Goal: Information Seeking & Learning: Learn about a topic

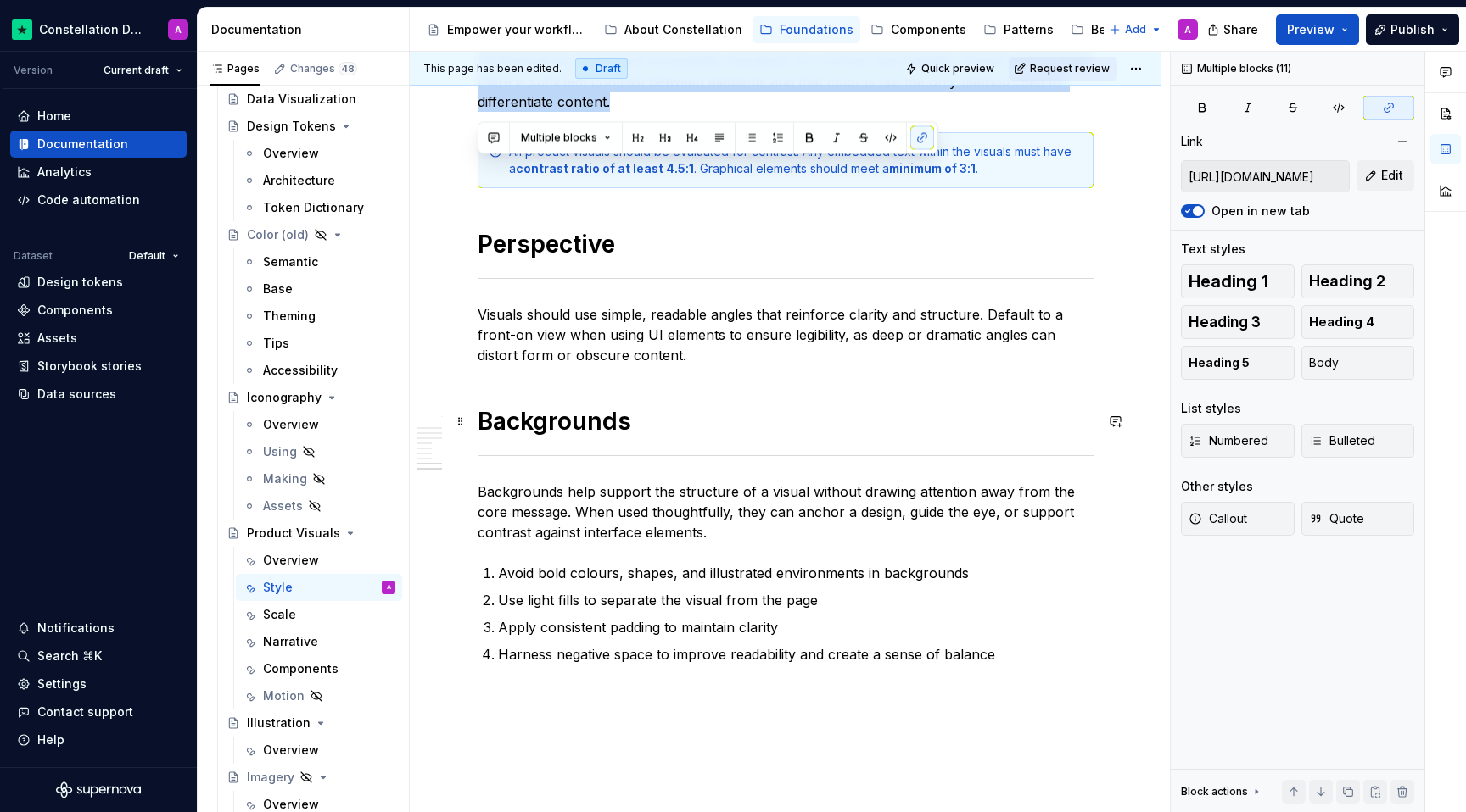
scroll to position [1739, 0]
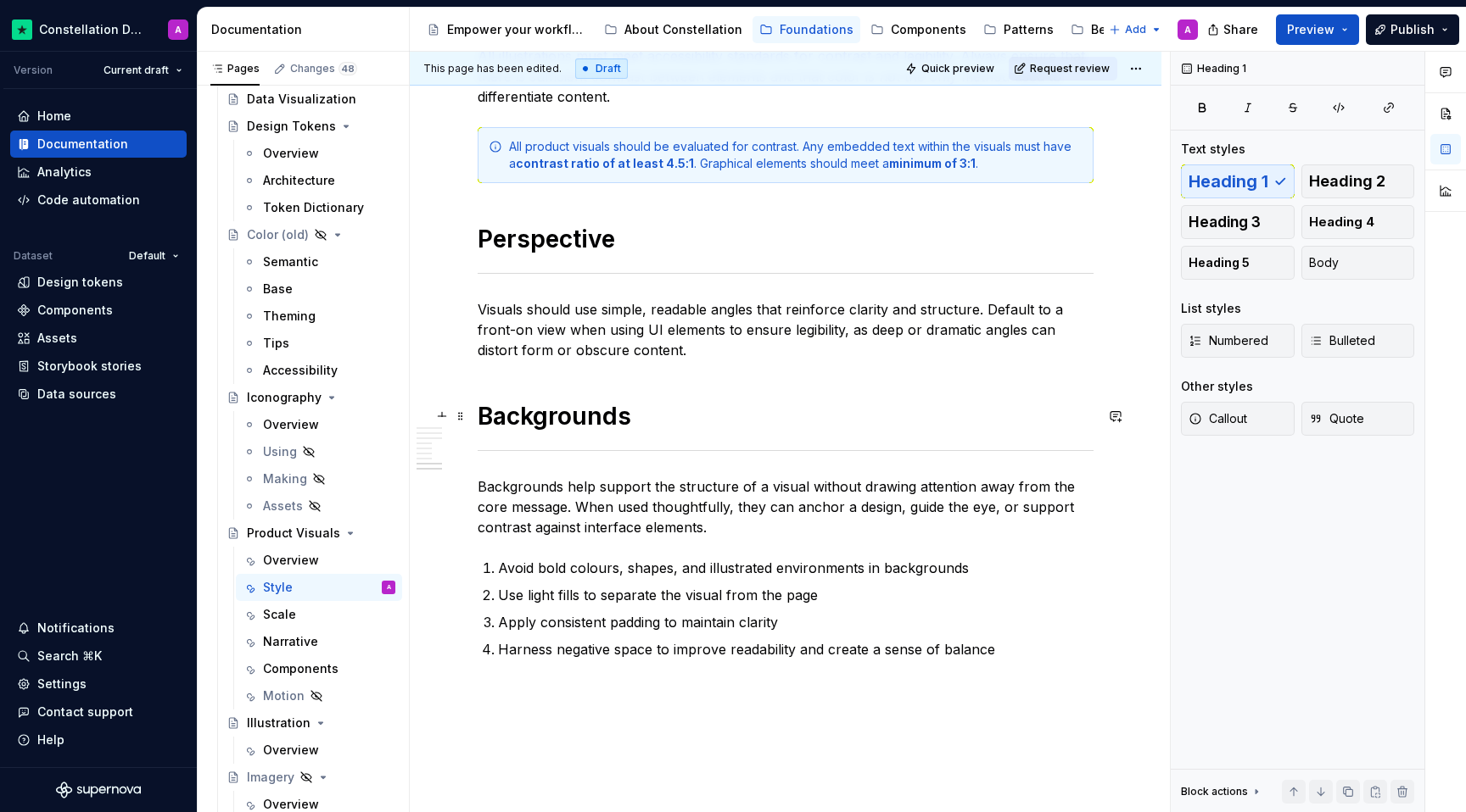
click at [712, 423] on h1 "Backgrounds" at bounding box center [785, 416] width 616 height 31
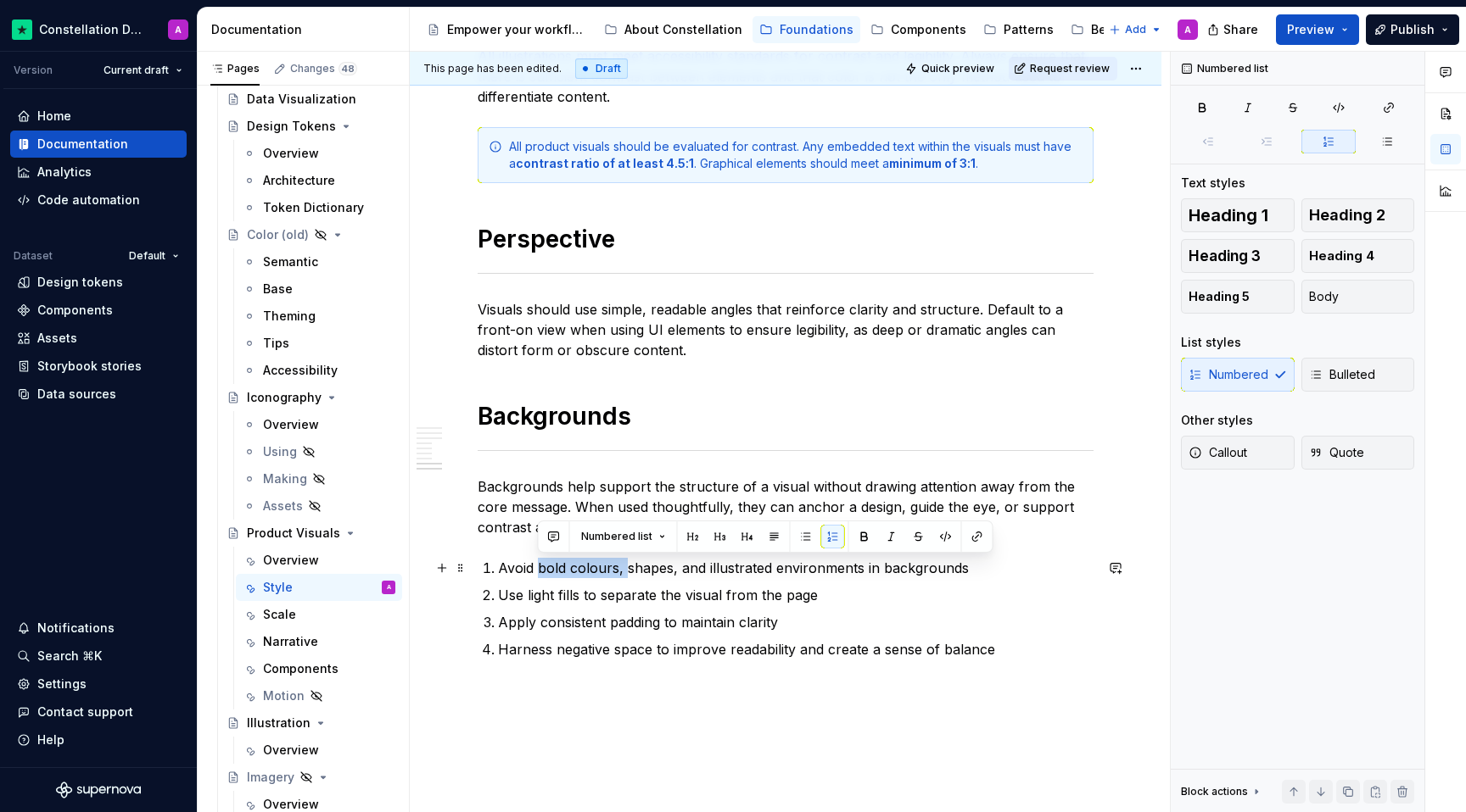
drag, startPoint x: 627, startPoint y: 568, endPoint x: 537, endPoint y: 573, distance: 90.1
click at [537, 573] on p "Avoid bold colours, shapes, and illustrated environments in backgrounds" at bounding box center [796, 568] width 596 height 20
click at [587, 573] on p "Avoid shapes, and illustrated environments in backgrounds" at bounding box center [796, 568] width 596 height 20
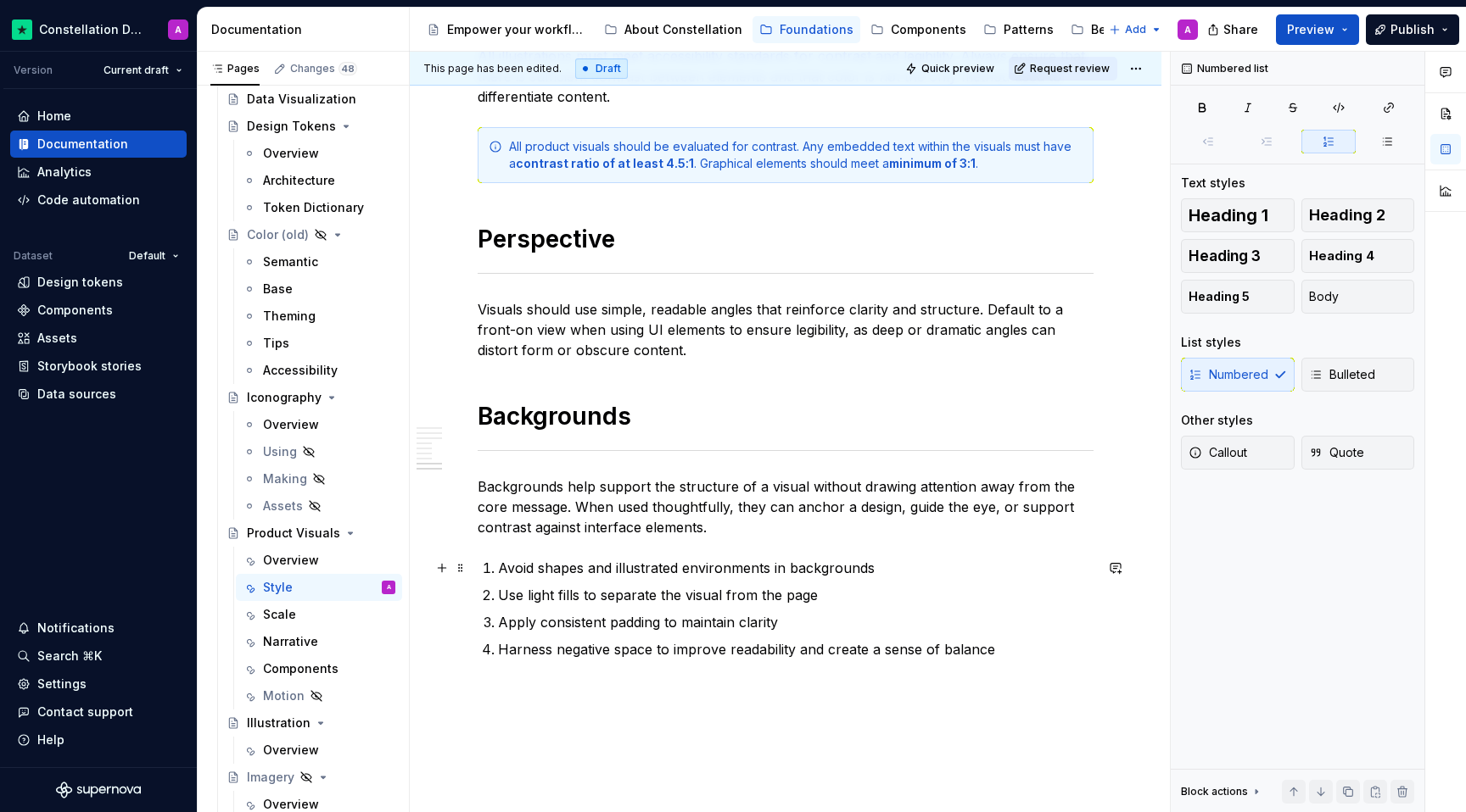
click at [538, 564] on p "Avoid shapes and illustrated environments in backgrounds" at bounding box center [796, 568] width 596 height 20
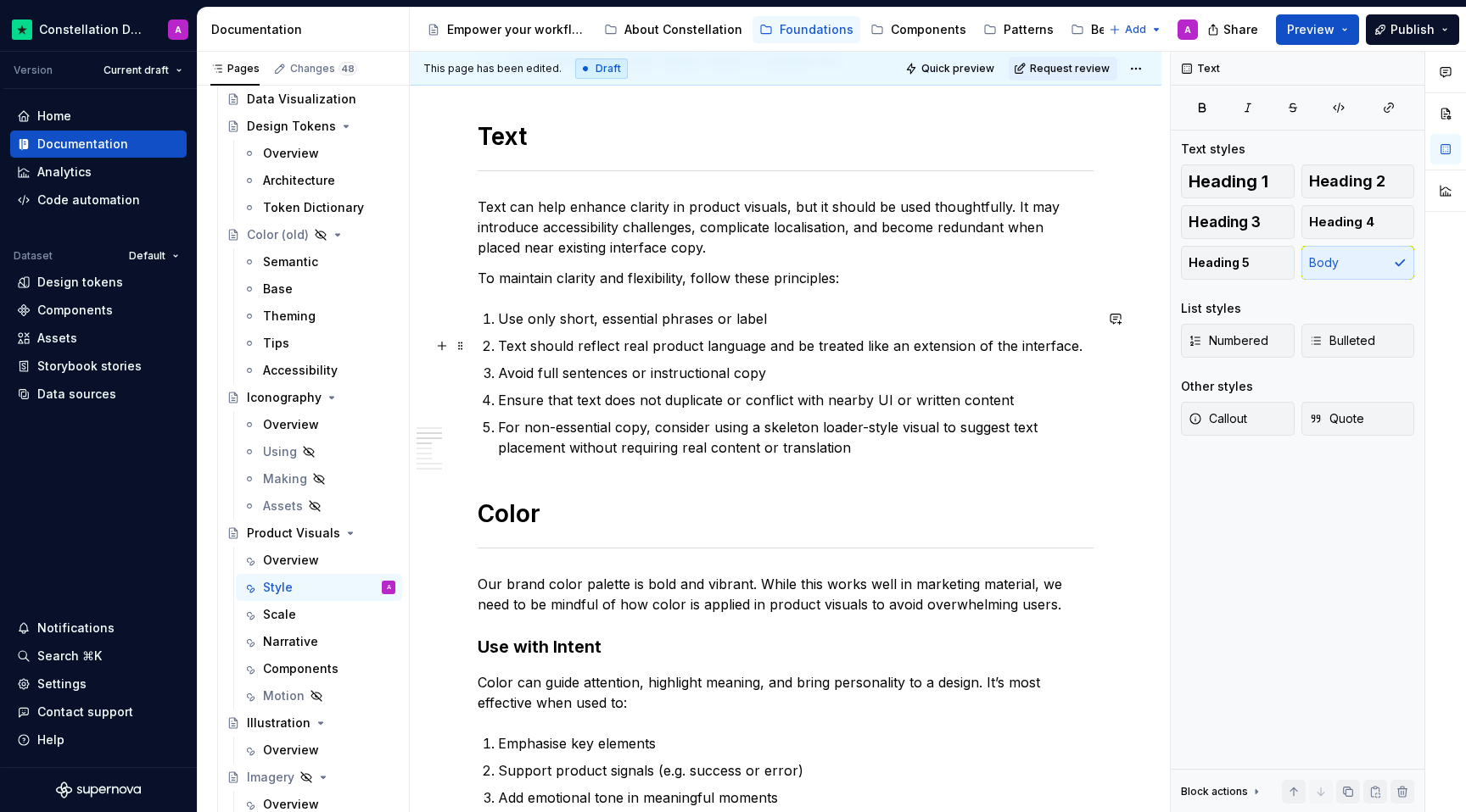
scroll to position [815, 0]
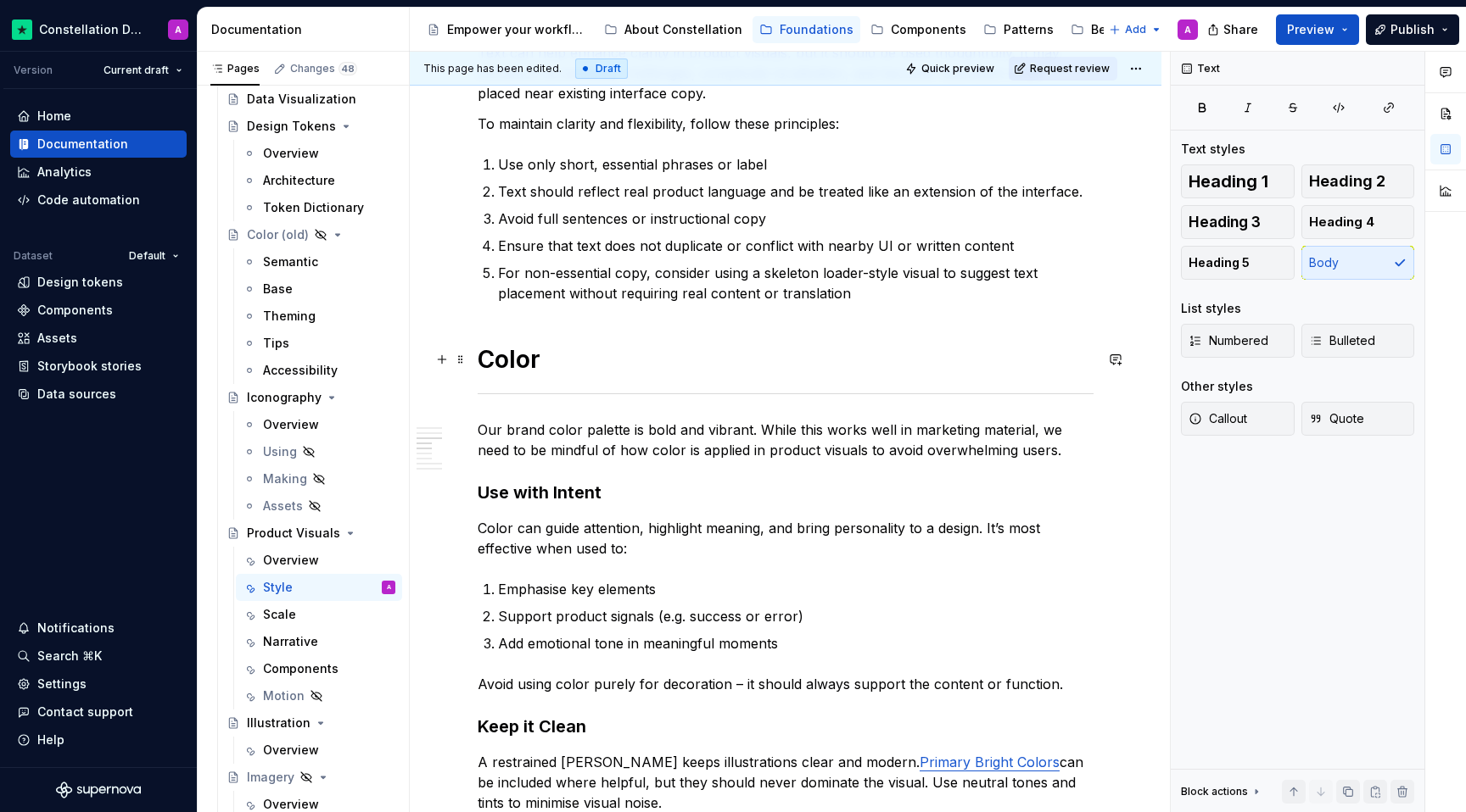
click at [575, 369] on h1 "Color" at bounding box center [785, 360] width 616 height 31
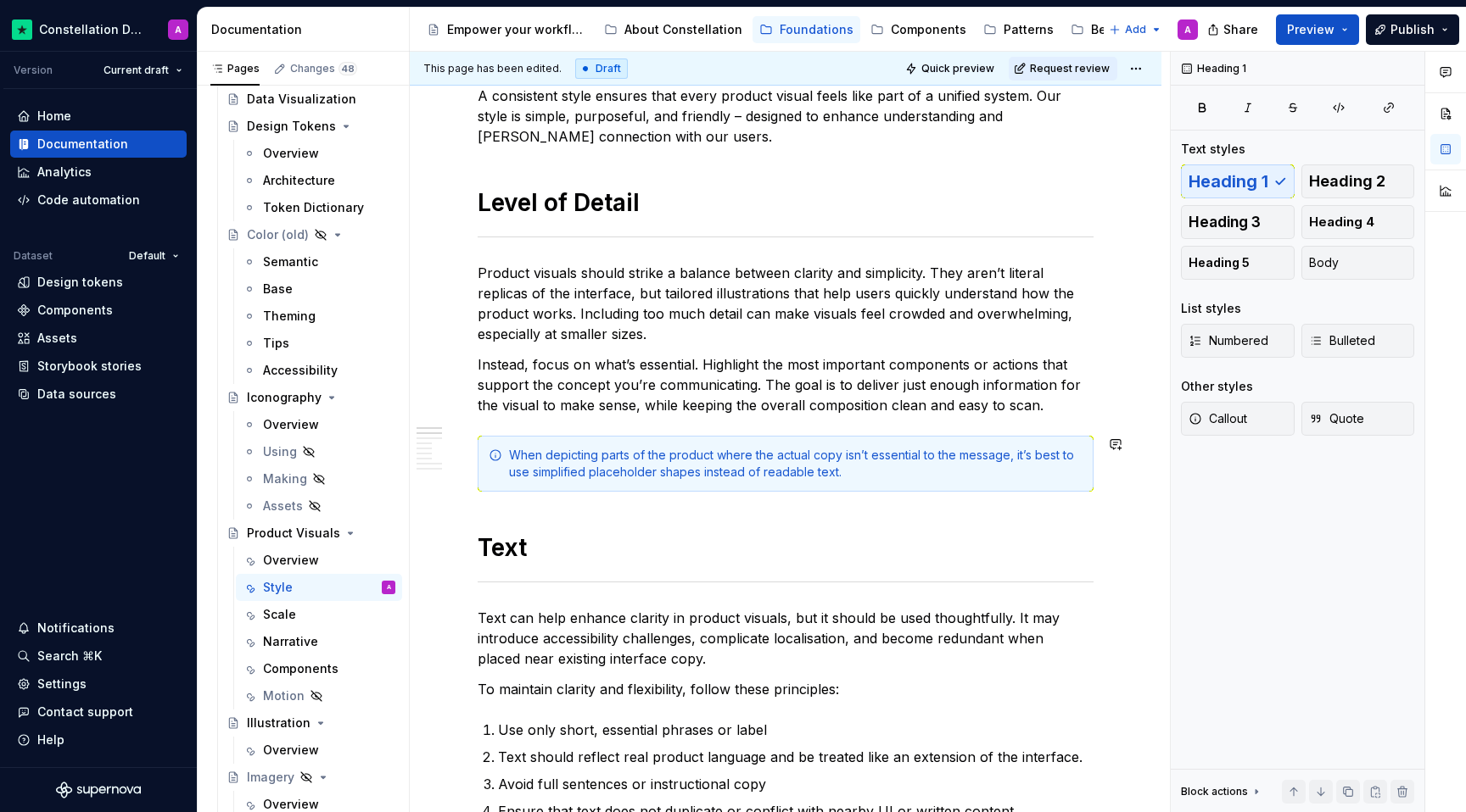
scroll to position [0, 0]
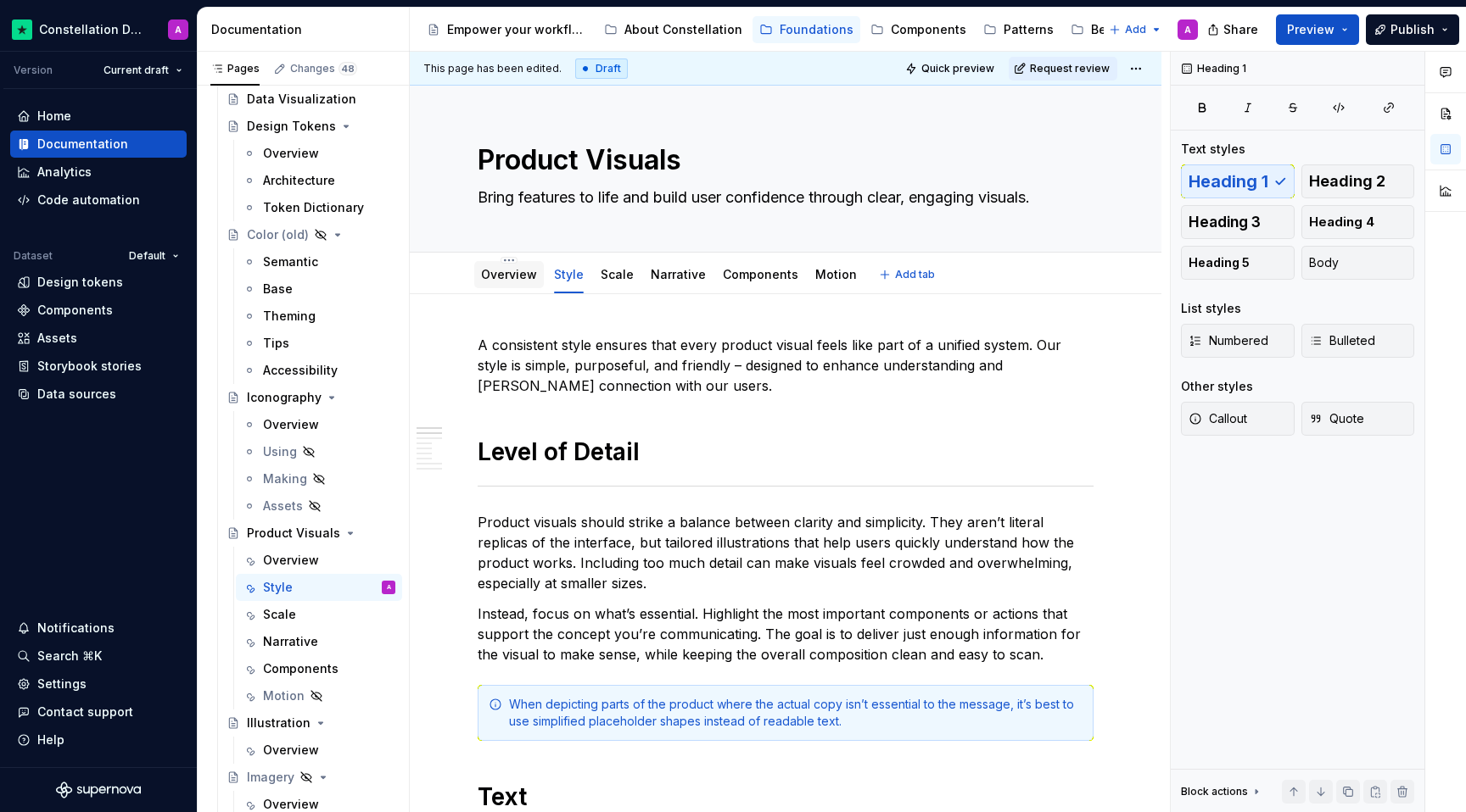
click at [503, 279] on link "Overview" at bounding box center [509, 274] width 56 height 14
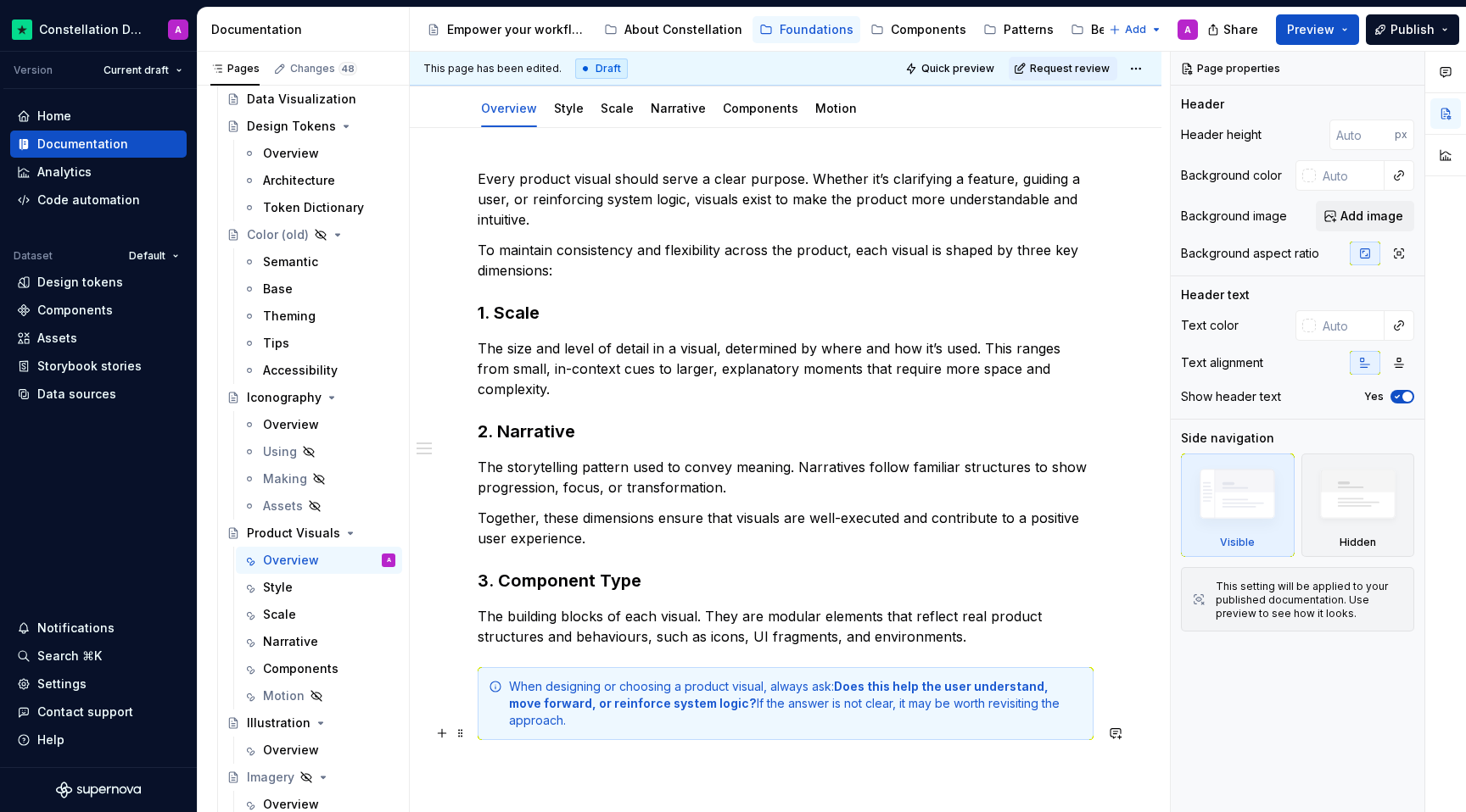
scroll to position [79, 0]
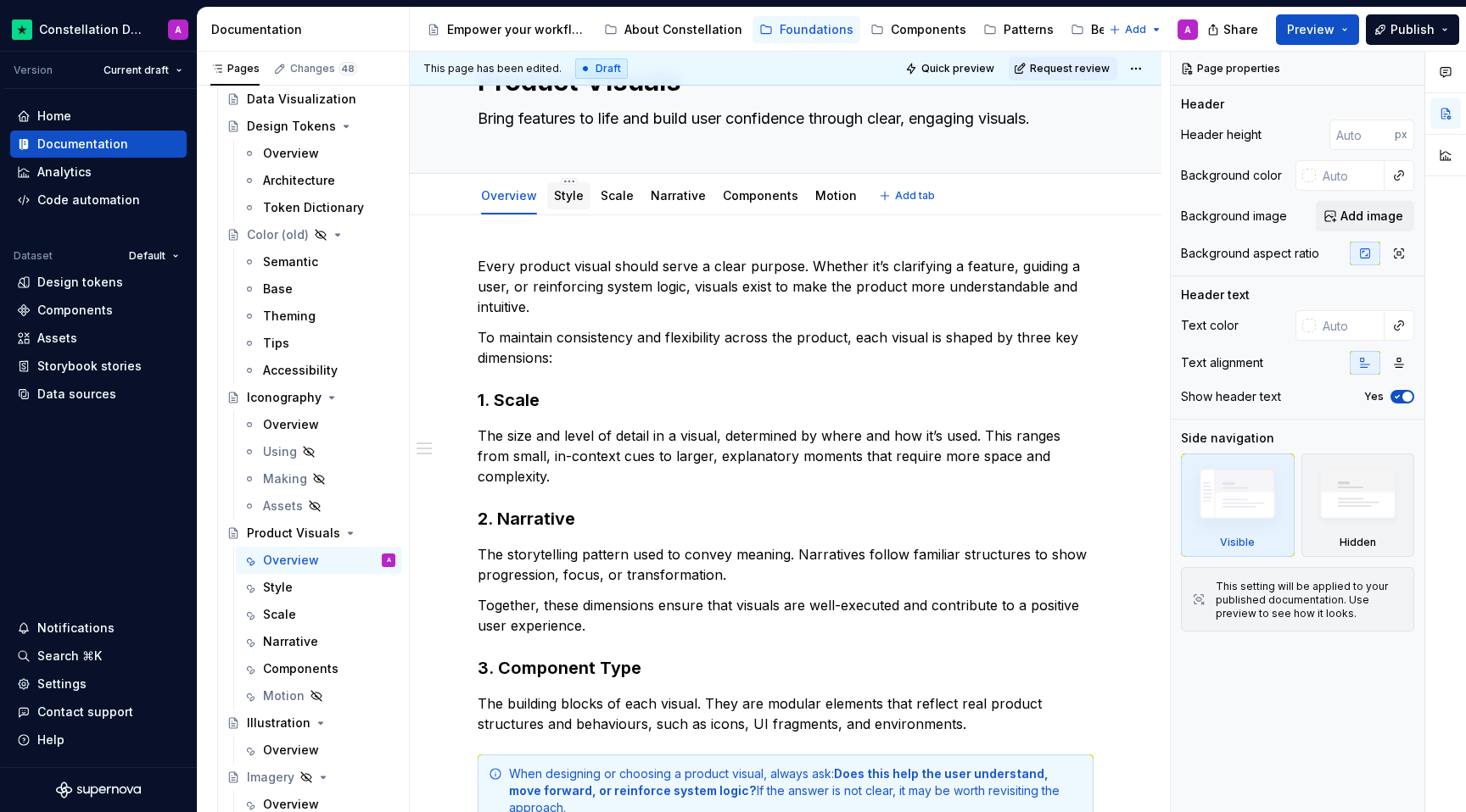
click at [566, 197] on link "Style" at bounding box center [568, 195] width 30 height 14
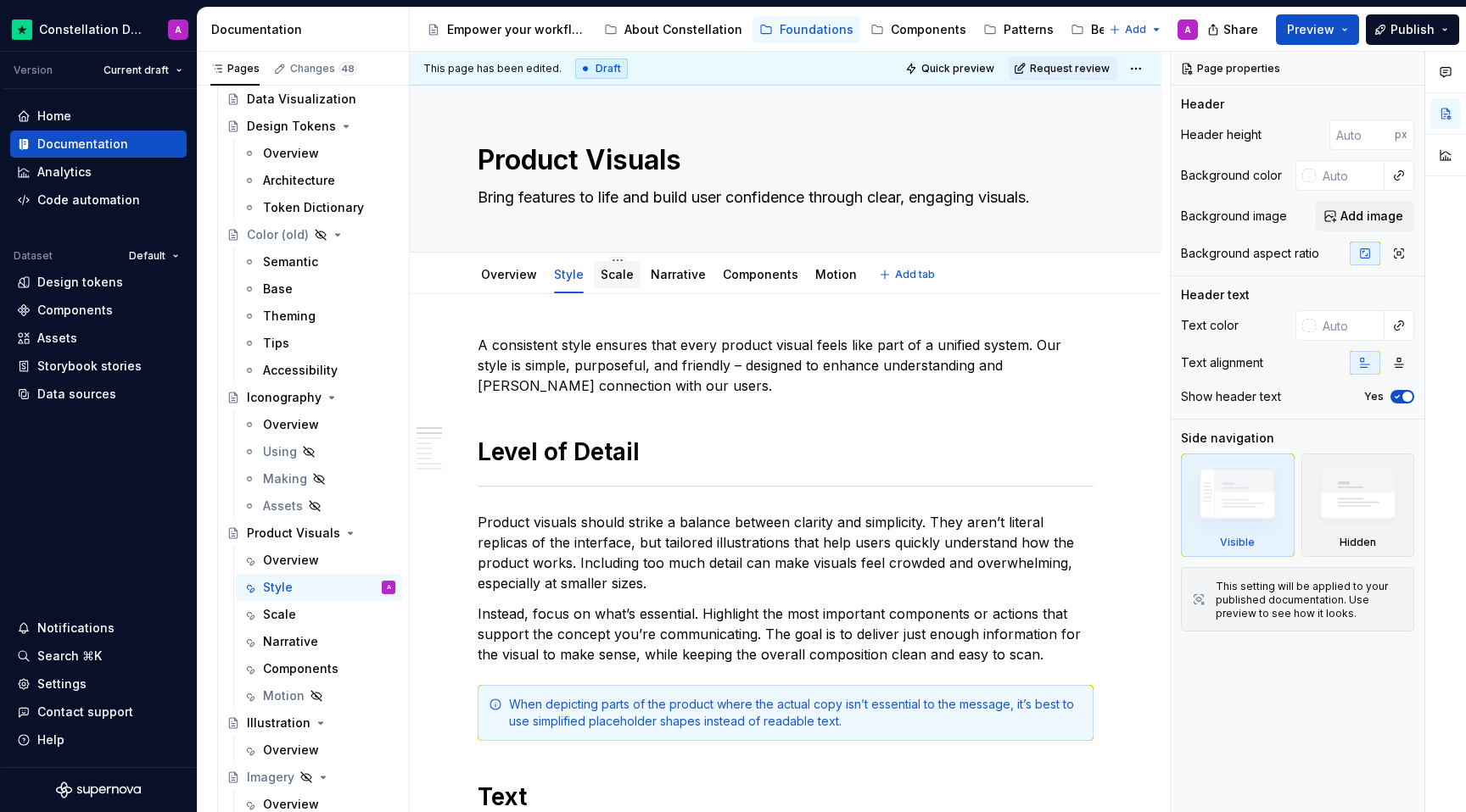
click at [621, 283] on div "Scale" at bounding box center [617, 274] width 33 height 20
click at [614, 285] on div "Scale" at bounding box center [617, 275] width 47 height 27
click at [267, 629] on div "Narrative" at bounding box center [319, 642] width 166 height 27
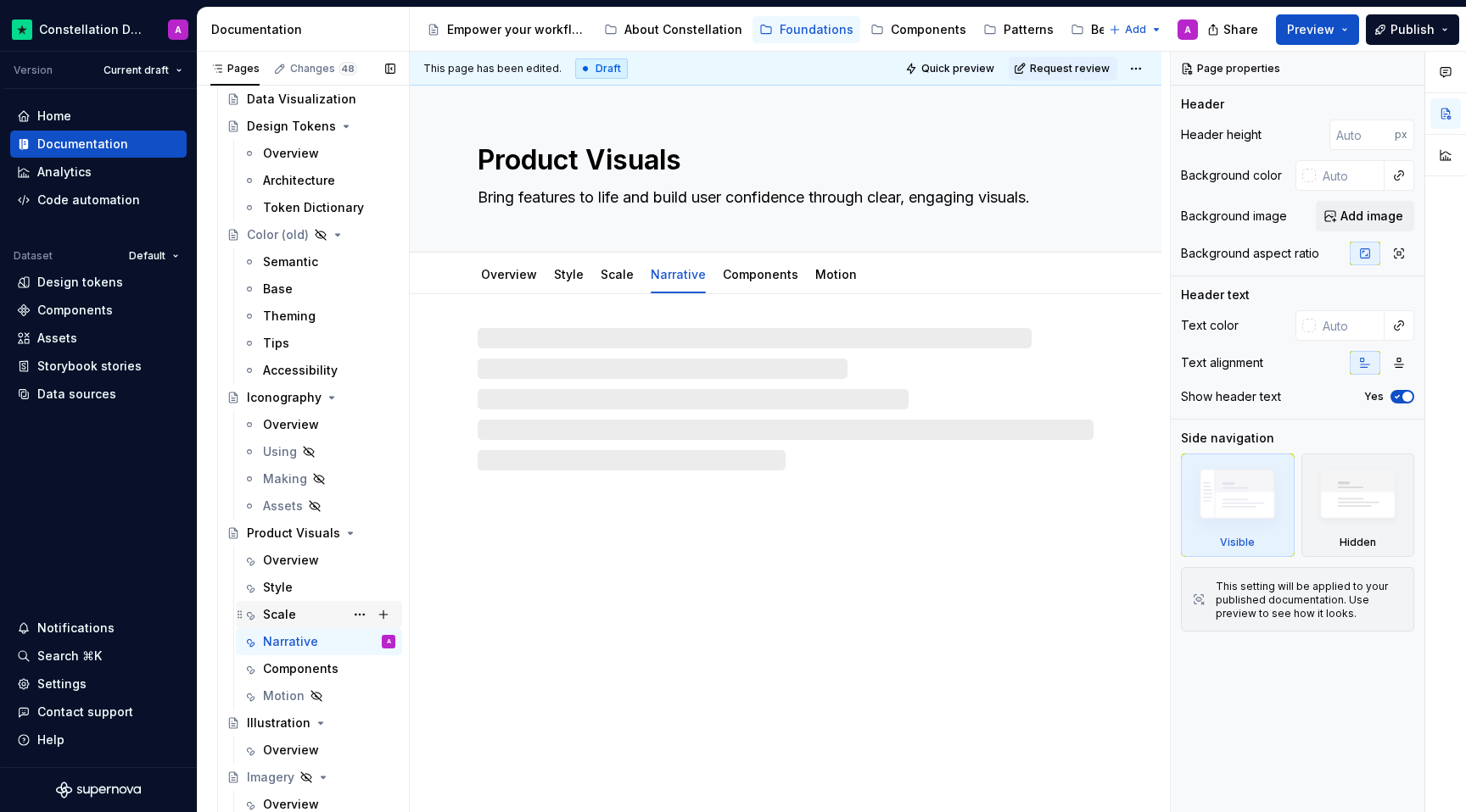
click at [283, 614] on div "Scale" at bounding box center [279, 614] width 33 height 17
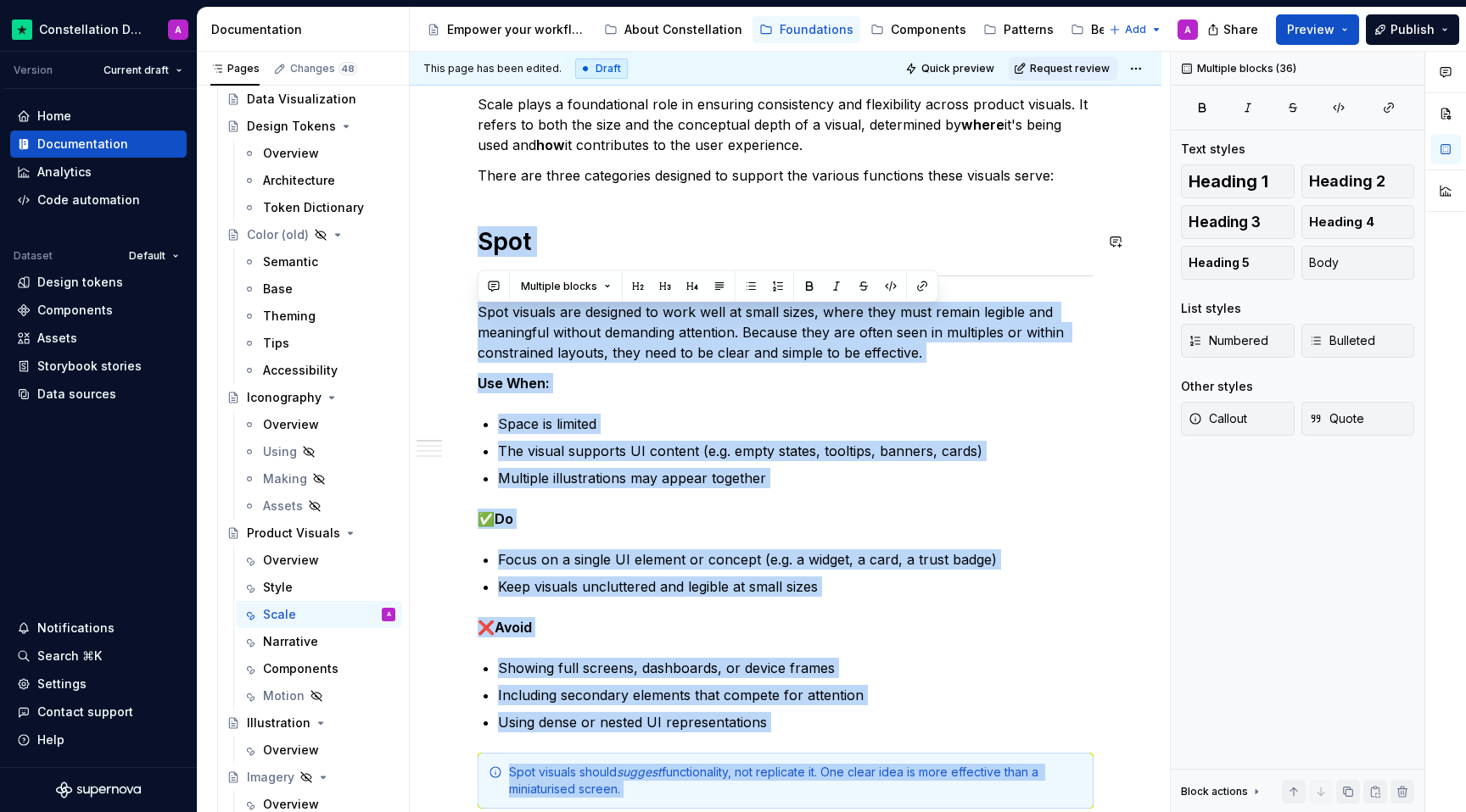
scroll to position [130, 0]
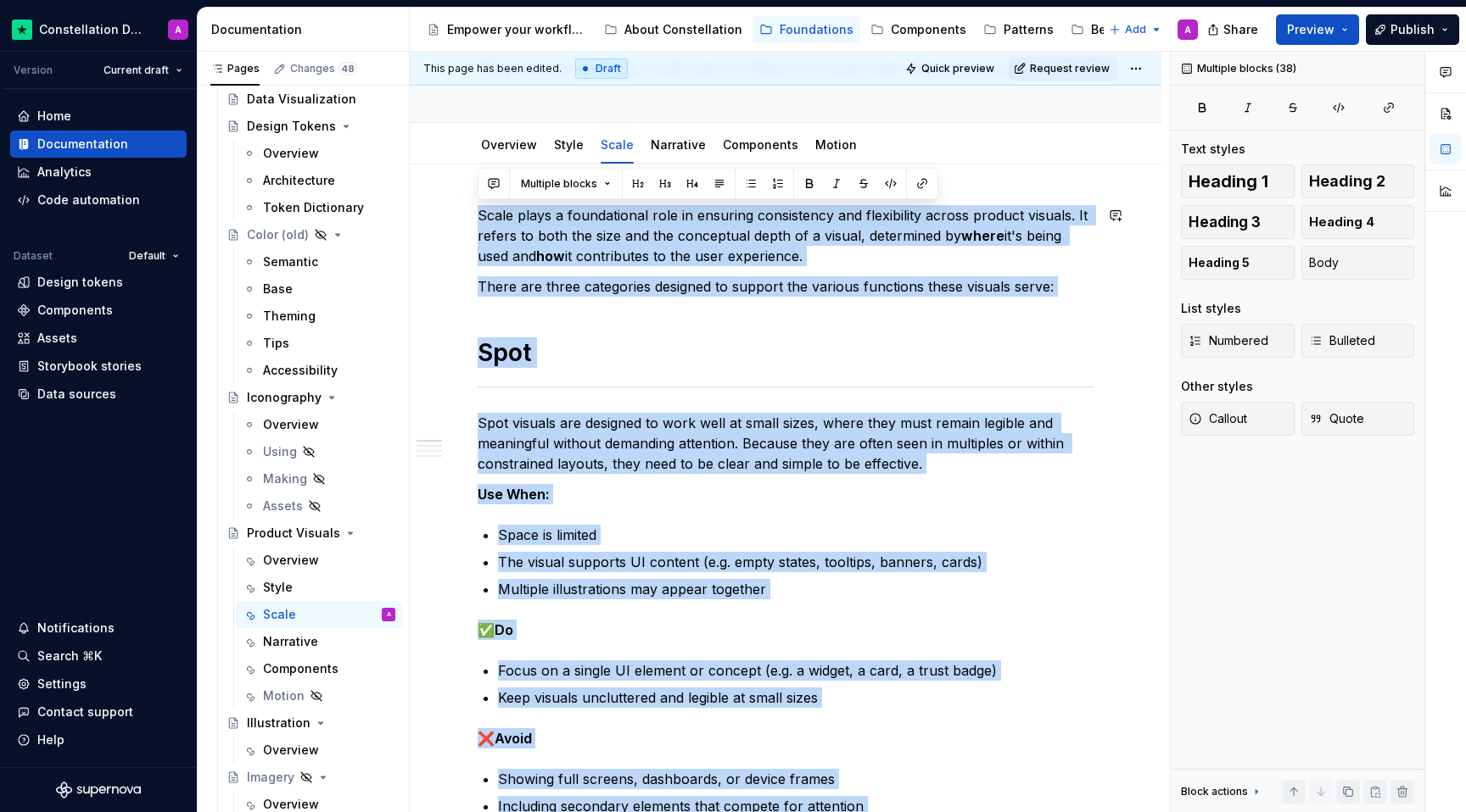
drag, startPoint x: 968, startPoint y: 528, endPoint x: 466, endPoint y: 199, distance: 600.2
copy div "Lorem ipsum d sitametconse adip el seddoeiu temporincid utl etdoloremag aliqua …"
click at [296, 651] on div "Narrative" at bounding box center [328, 641] width 133 height 24
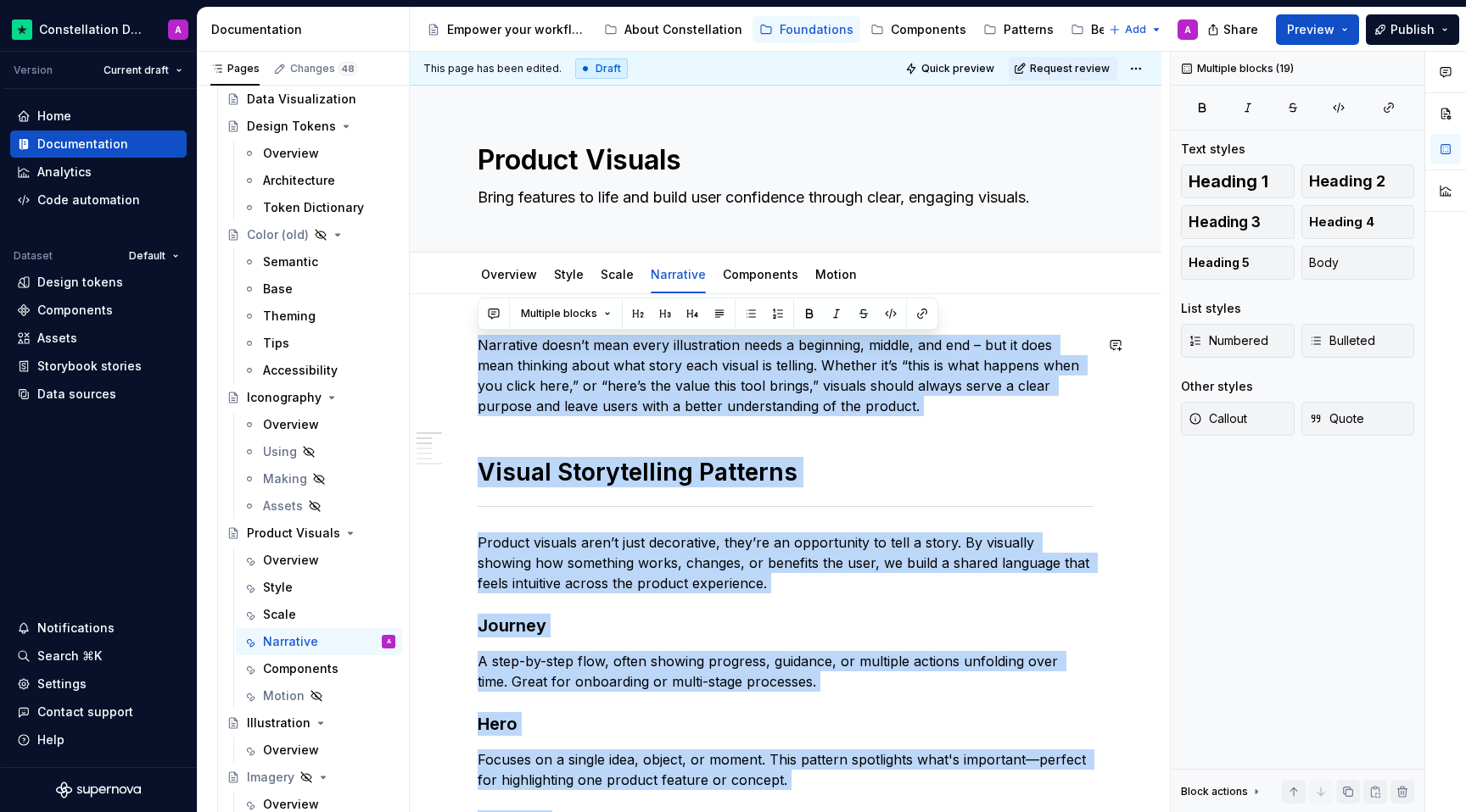
drag, startPoint x: 999, startPoint y: 677, endPoint x: 473, endPoint y: 313, distance: 639.7
copy div "Loremipsu dolor’s amet conse adipiscingel seddo e temporinc, utlabo, etd mag – …"
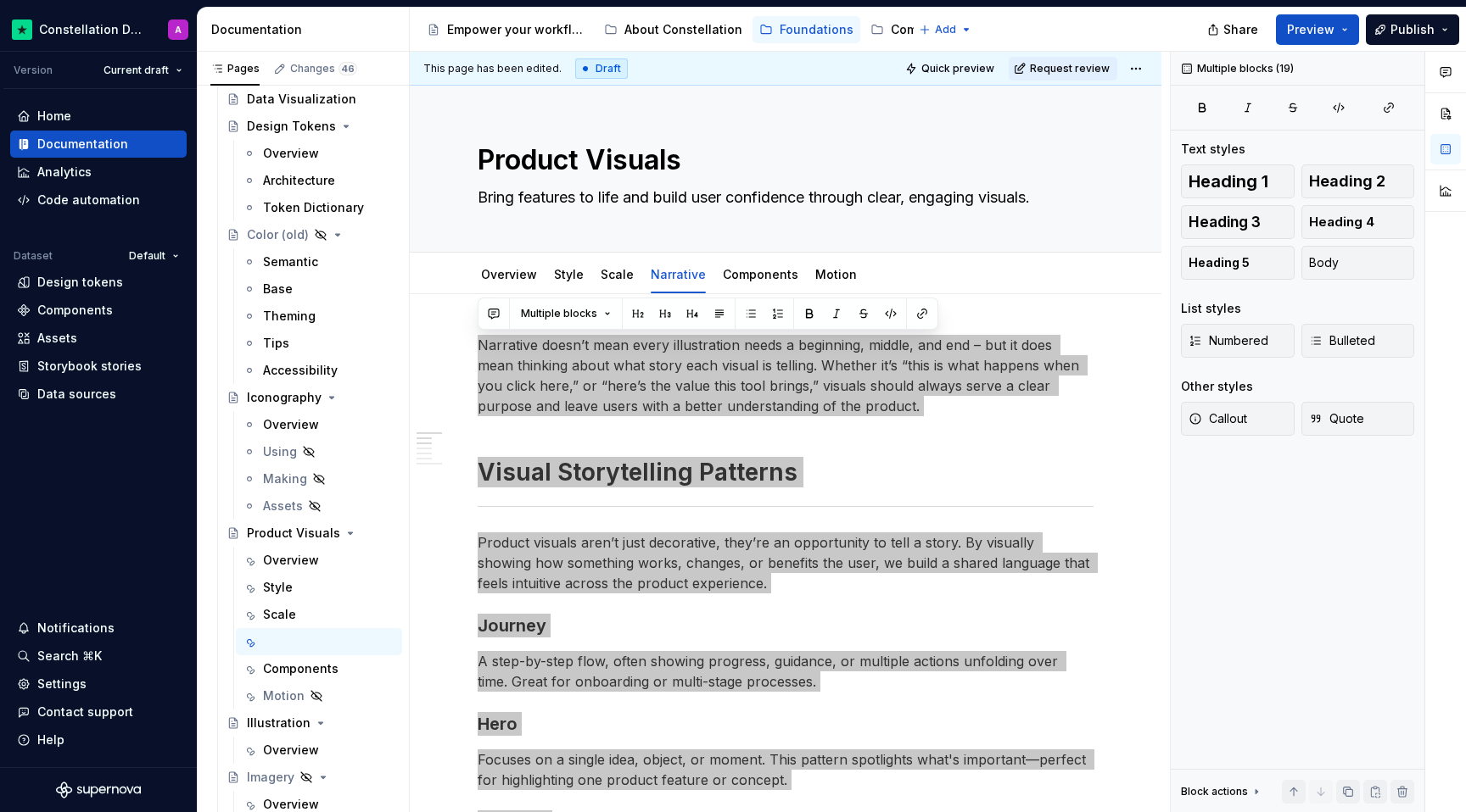
type textarea "*"
